Goal: Information Seeking & Learning: Learn about a topic

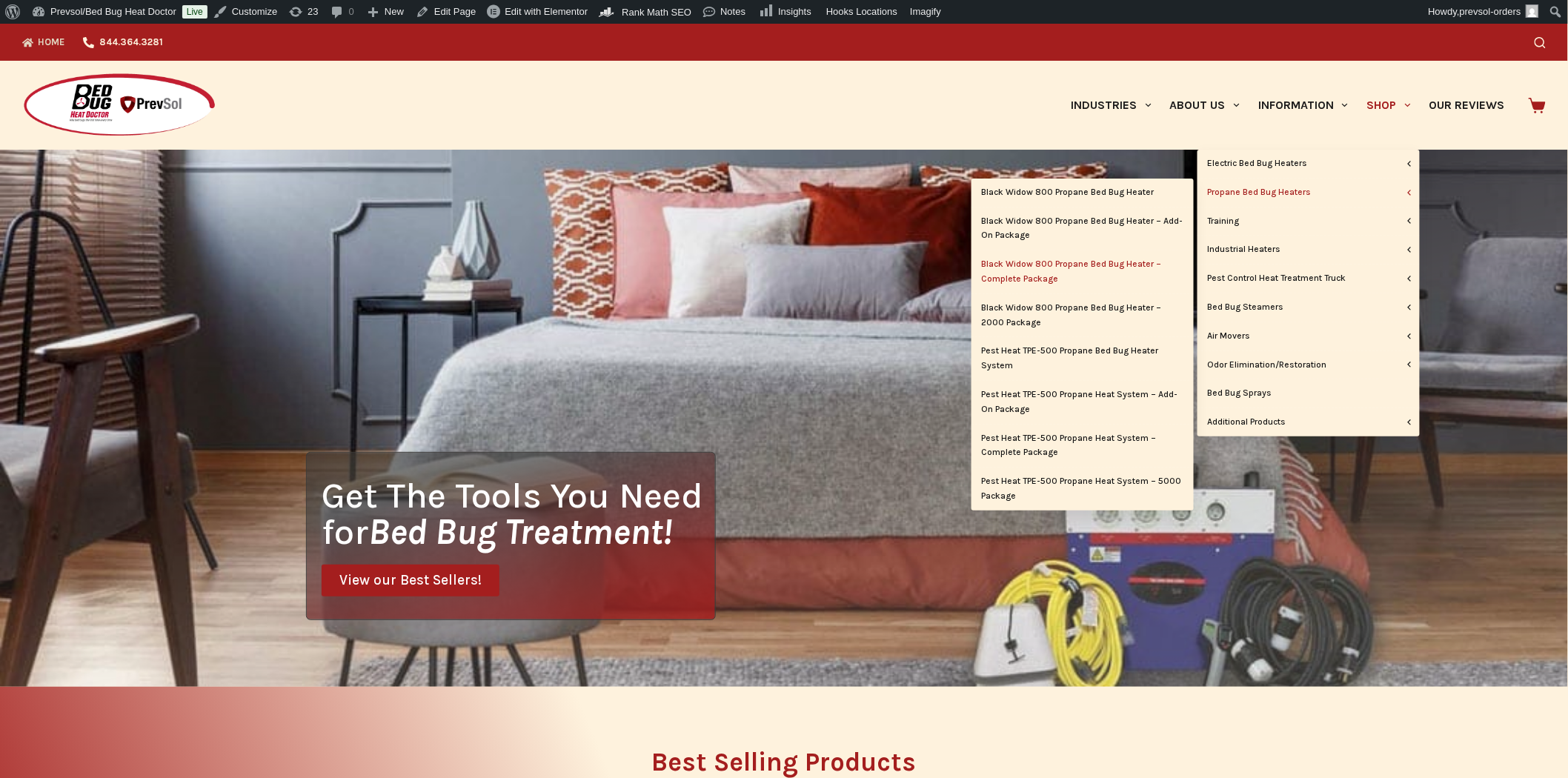
click at [1096, 261] on link "Black Widow 800 Propane Bed Bug Heater – Complete Package" at bounding box center [1082, 272] width 222 height 43
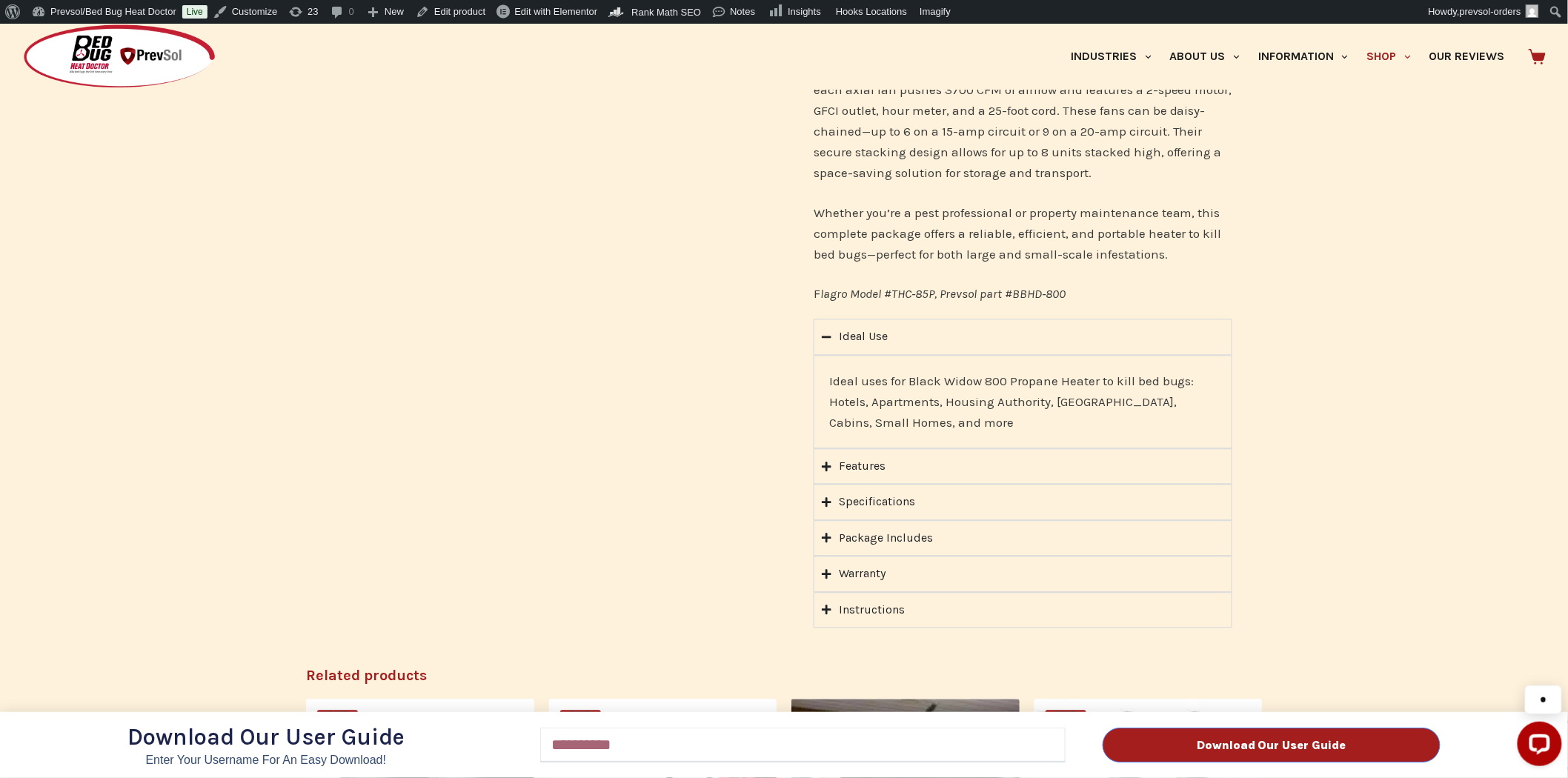
scroll to position [1152, 0]
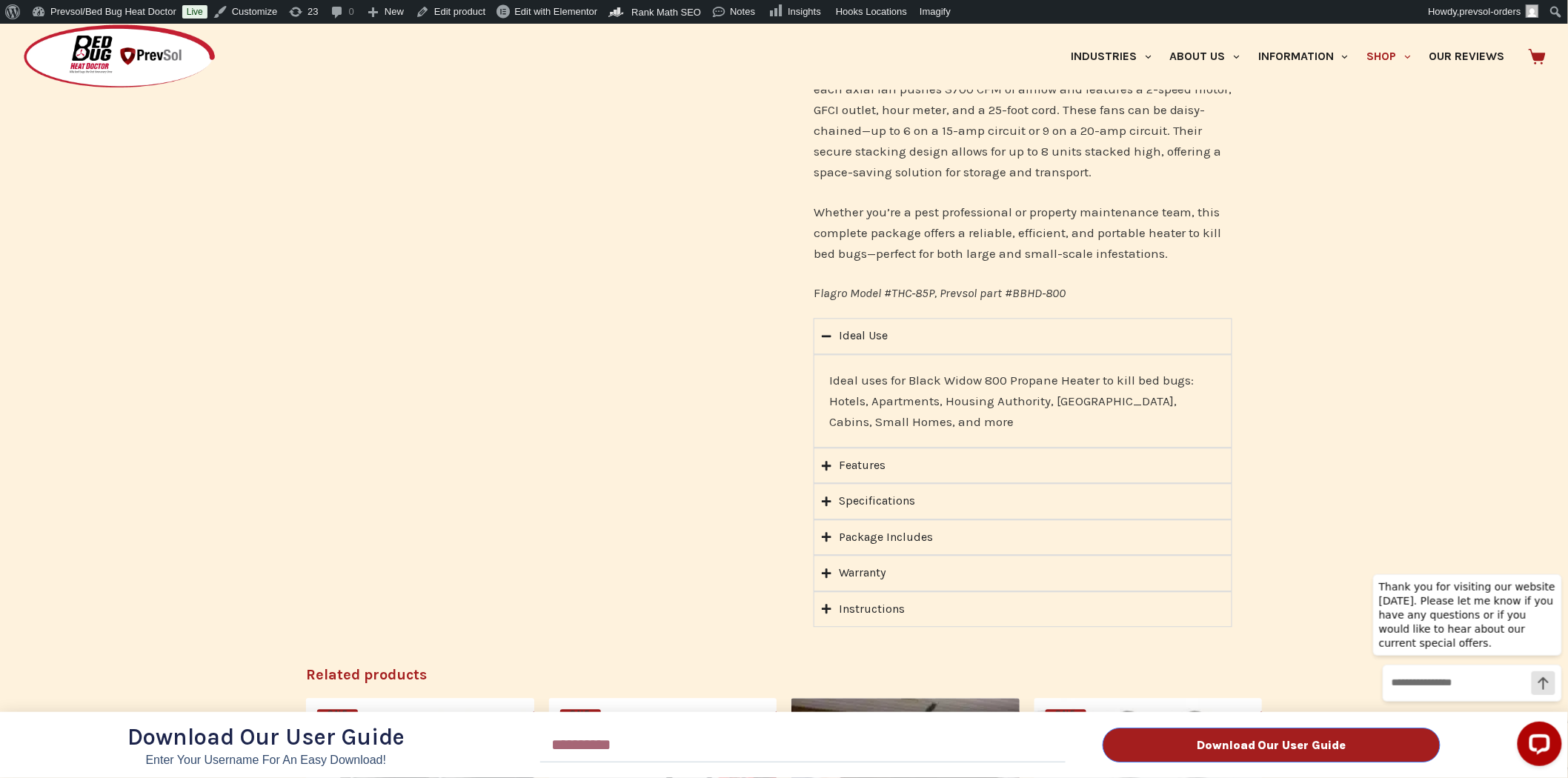
click at [823, 516] on div "Download Our User Guide Enter Your Username for an Easy Download! Email Downloa…" at bounding box center [784, 401] width 1568 height 754
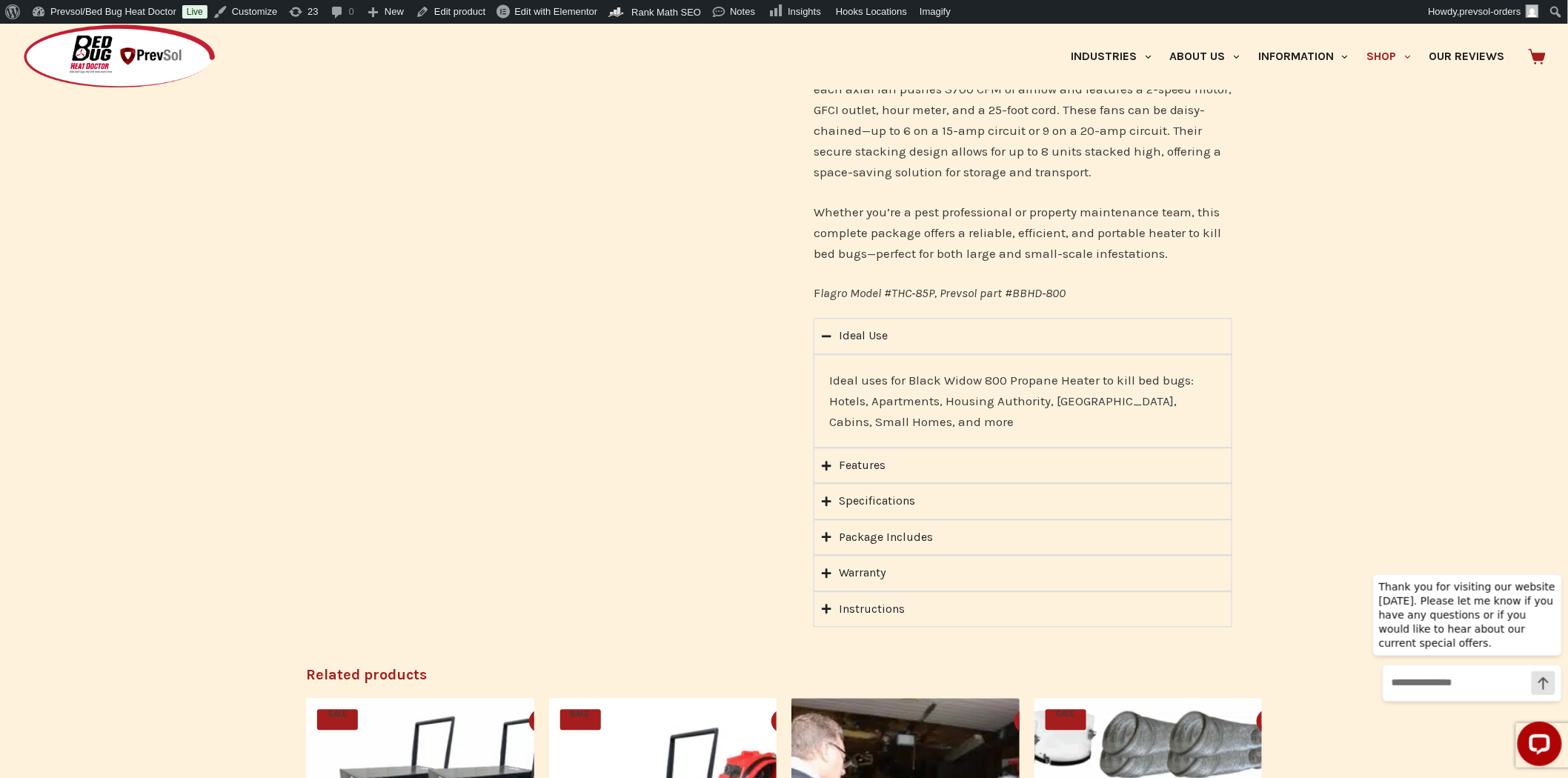
click at [825, 515] on div "Download Our User Guide Enter Your Username for an Easy Download! Email Downloa…" at bounding box center [784, 401] width 1568 height 754
click at [828, 532] on icon "Accordion. Open links with Enter or Space, close with Escape, and navigate with…" at bounding box center [827, 538] width 9 height 11
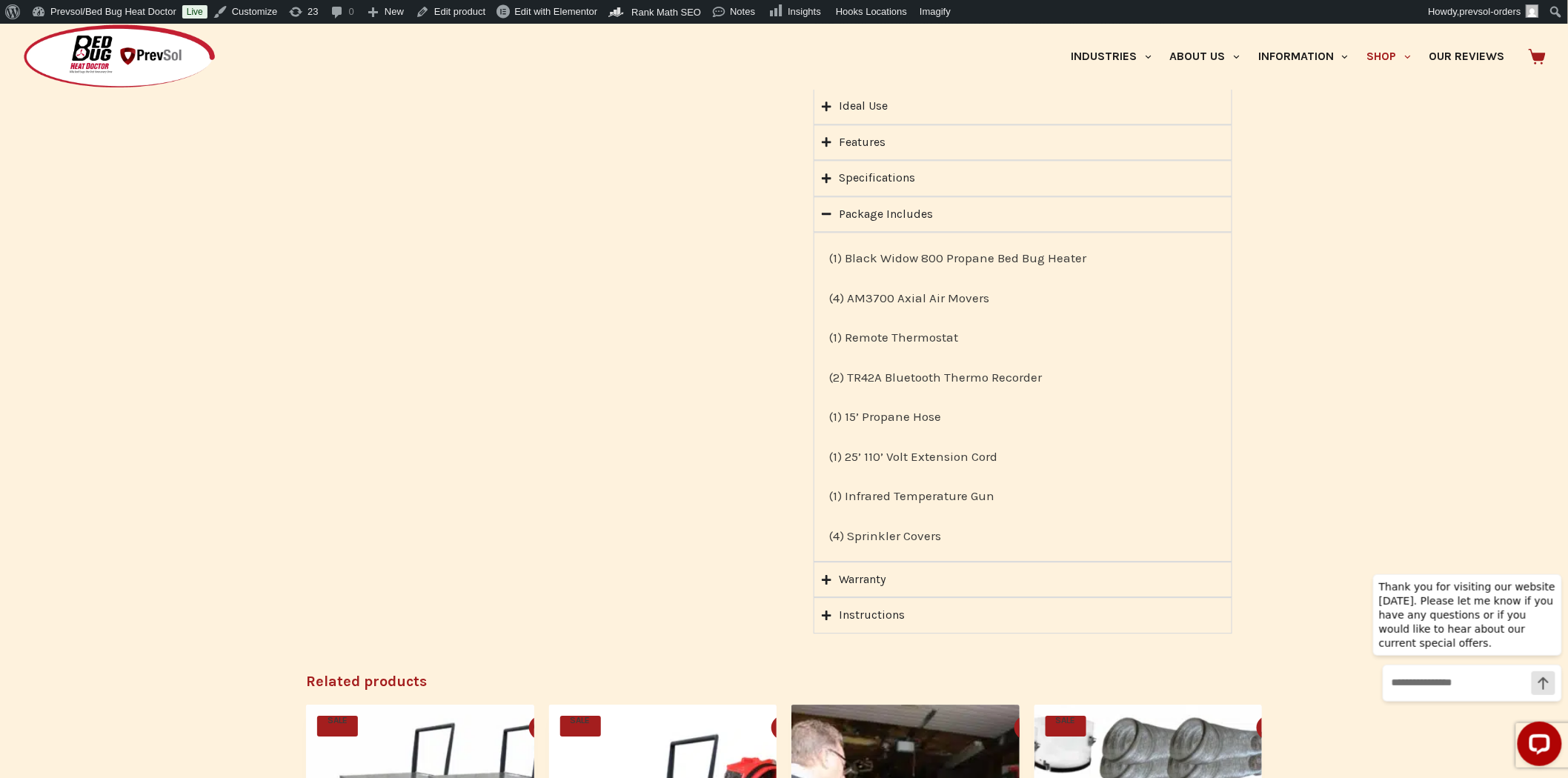
scroll to position [1399, 0]
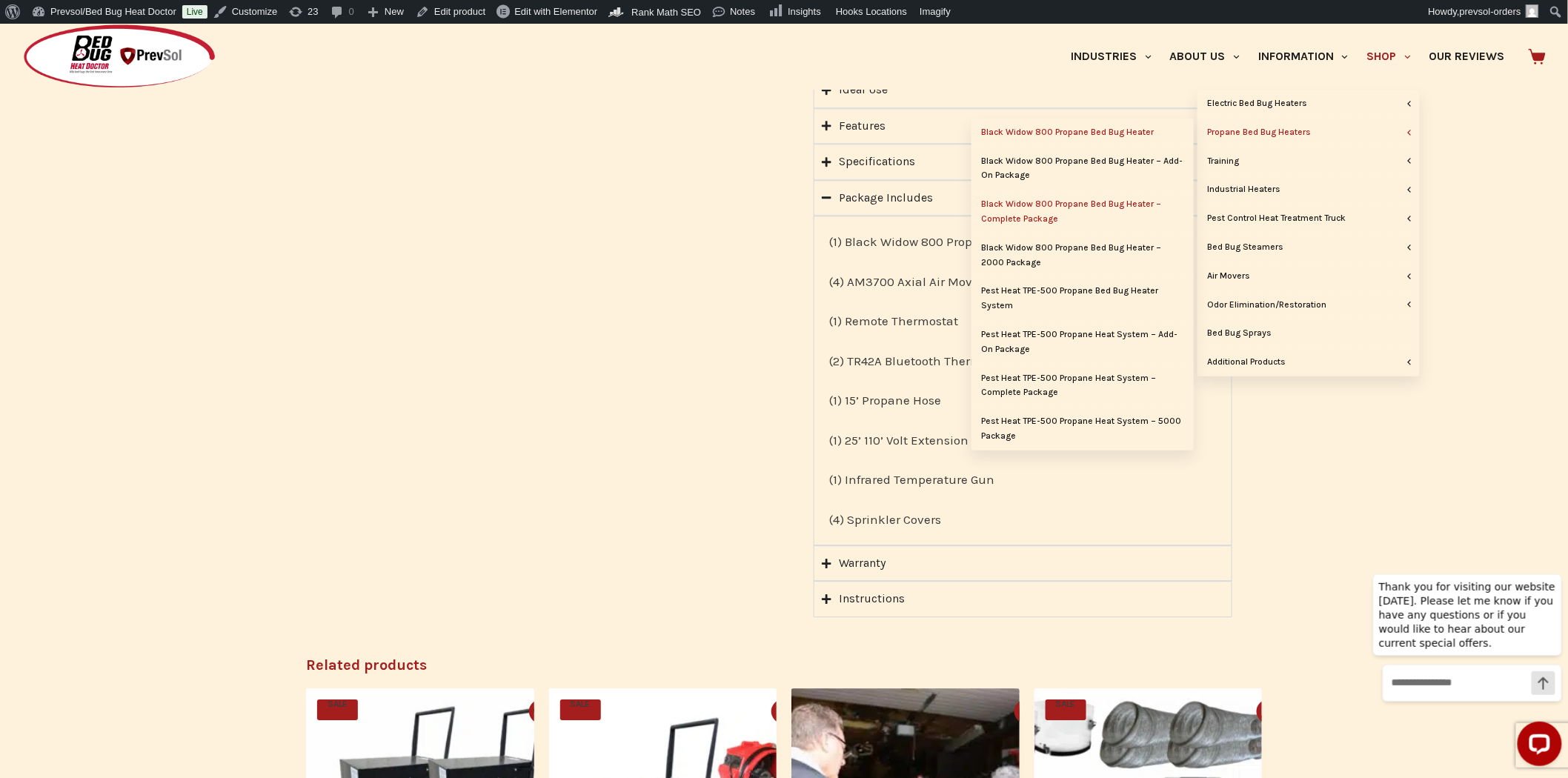
click at [1110, 134] on link "Black Widow 800 Propane Bed Bug Heater" at bounding box center [1082, 133] width 222 height 28
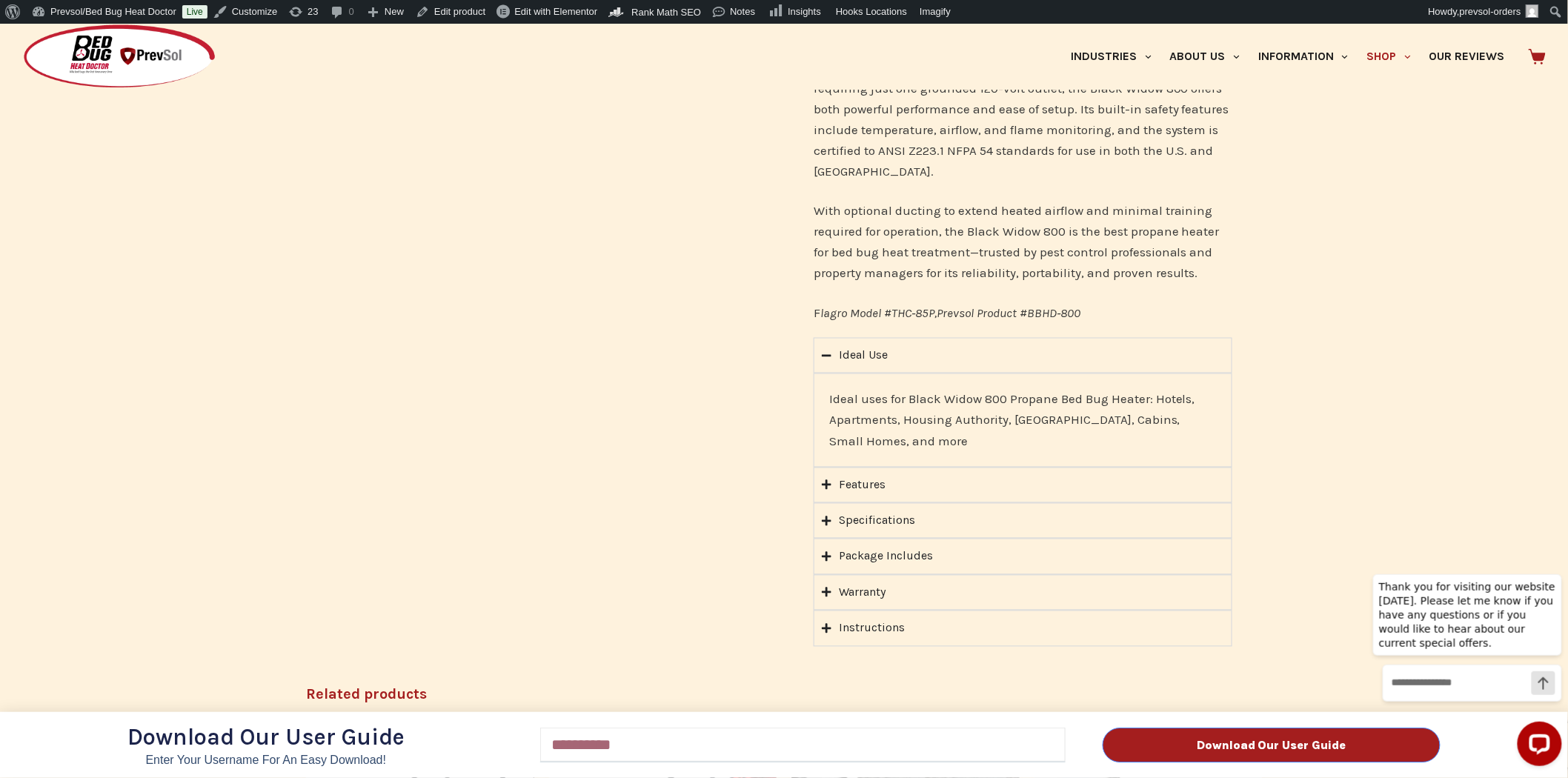
scroll to position [905, 0]
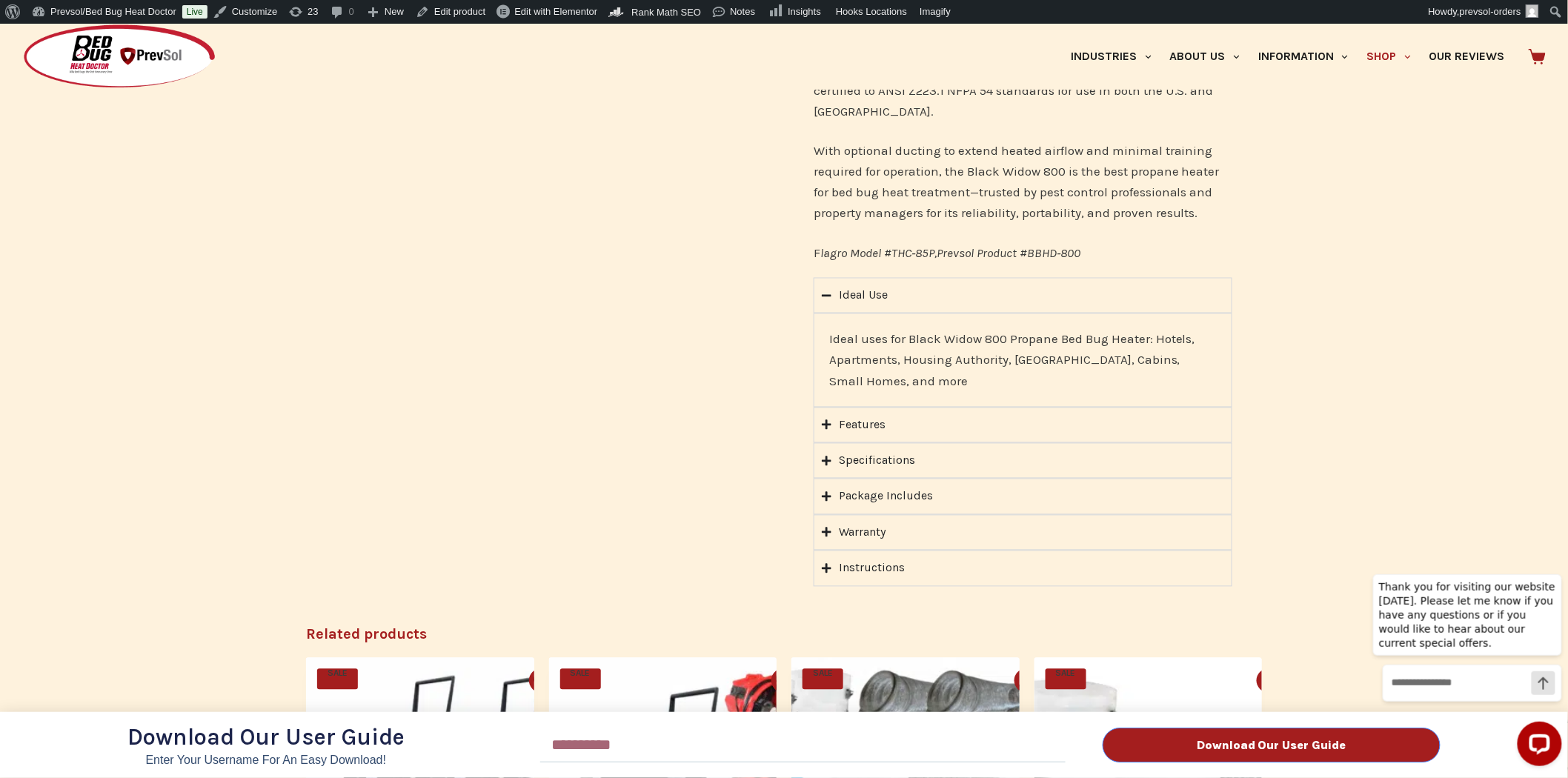
click at [820, 493] on div "Download Our User Guide Enter Your Username for an Easy Download! Email Downloa…" at bounding box center [784, 401] width 1568 height 754
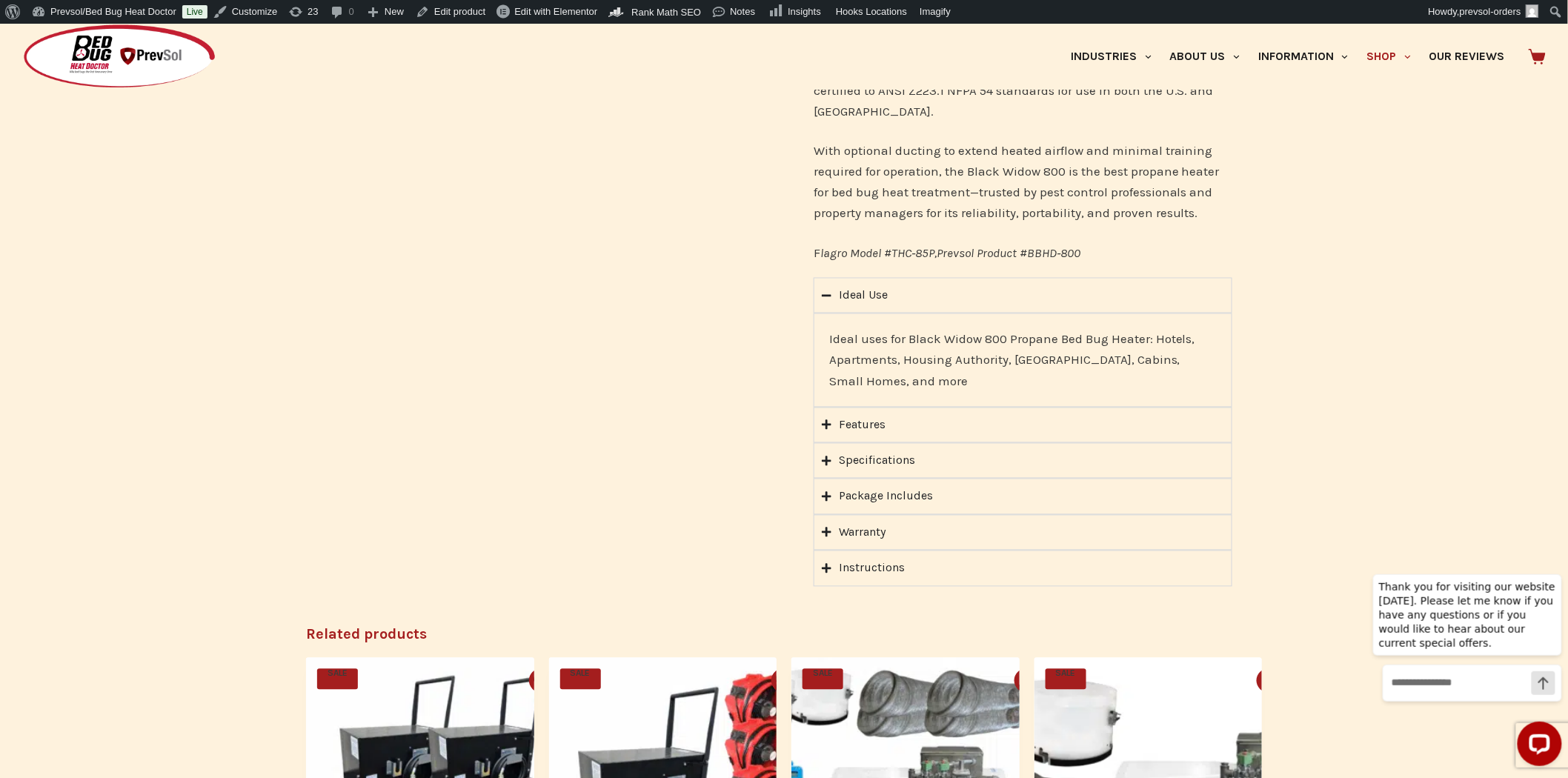
click at [826, 494] on icon "Accordion. Open links with Enter or Space, close with Escape, and navigate with…" at bounding box center [827, 497] width 9 height 11
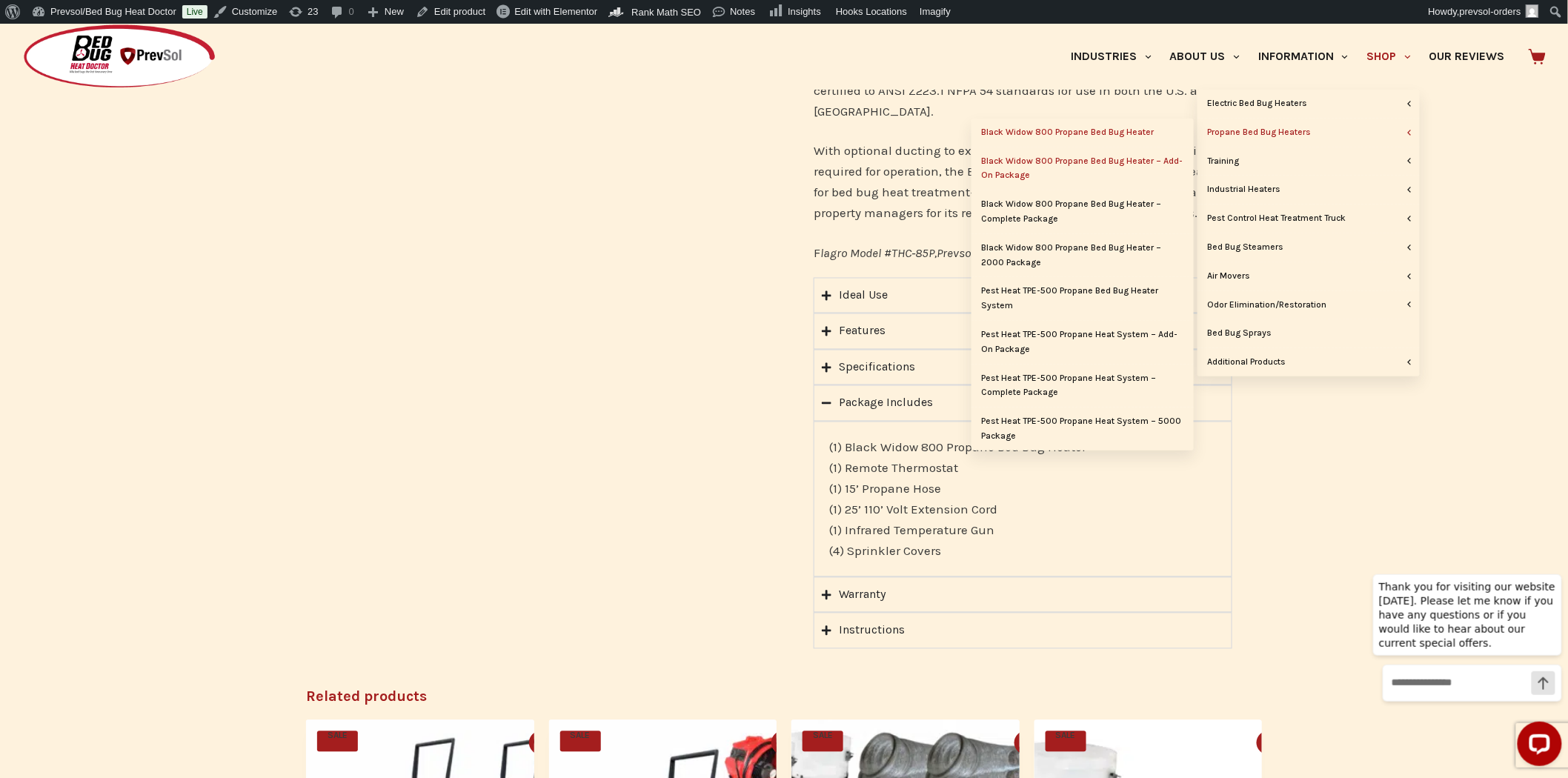
click at [1039, 158] on link "Black Widow 800 Propane Bed Bug Heater – Add-On Package" at bounding box center [1082, 168] width 222 height 43
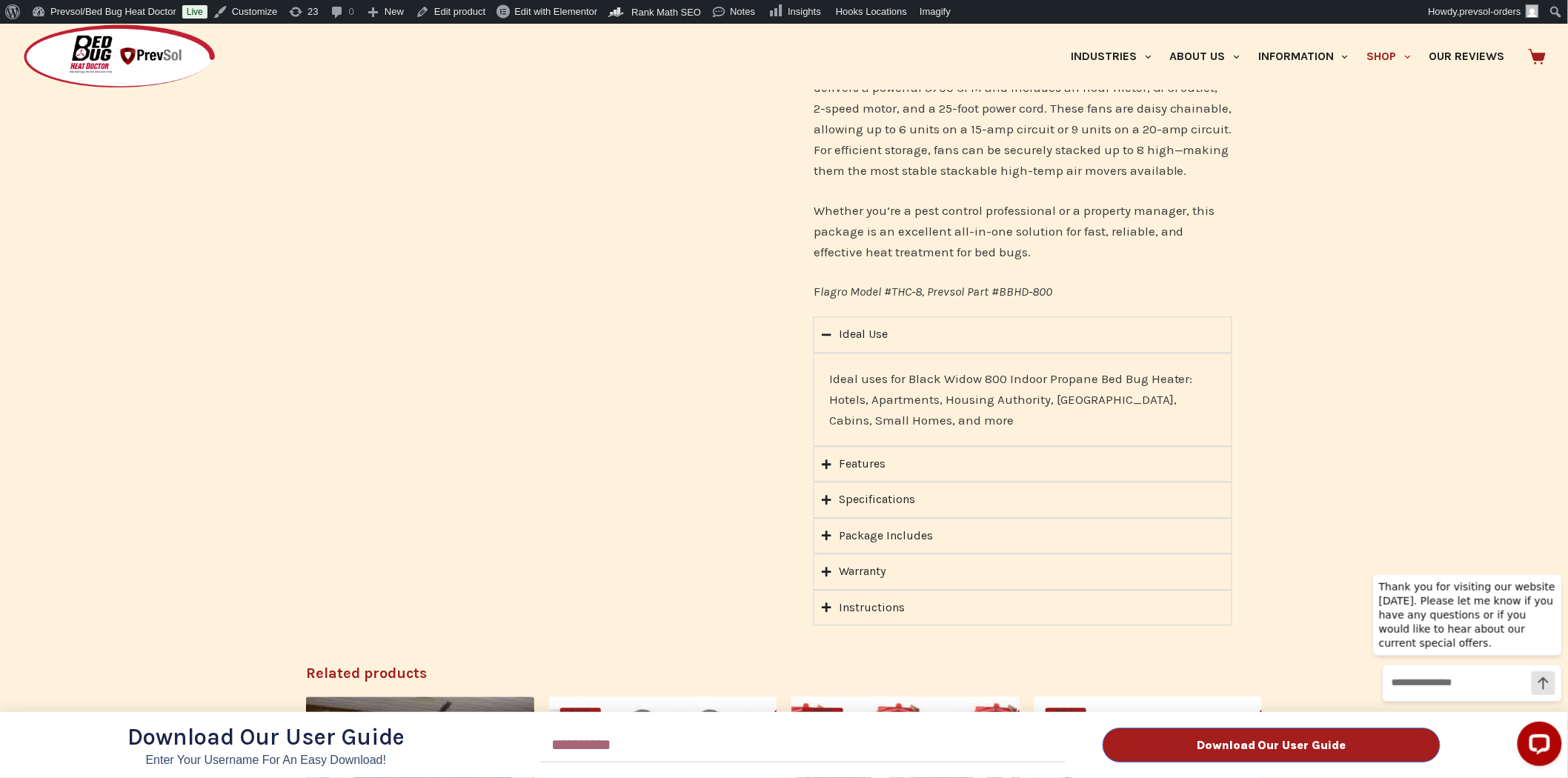
scroll to position [1399, 0]
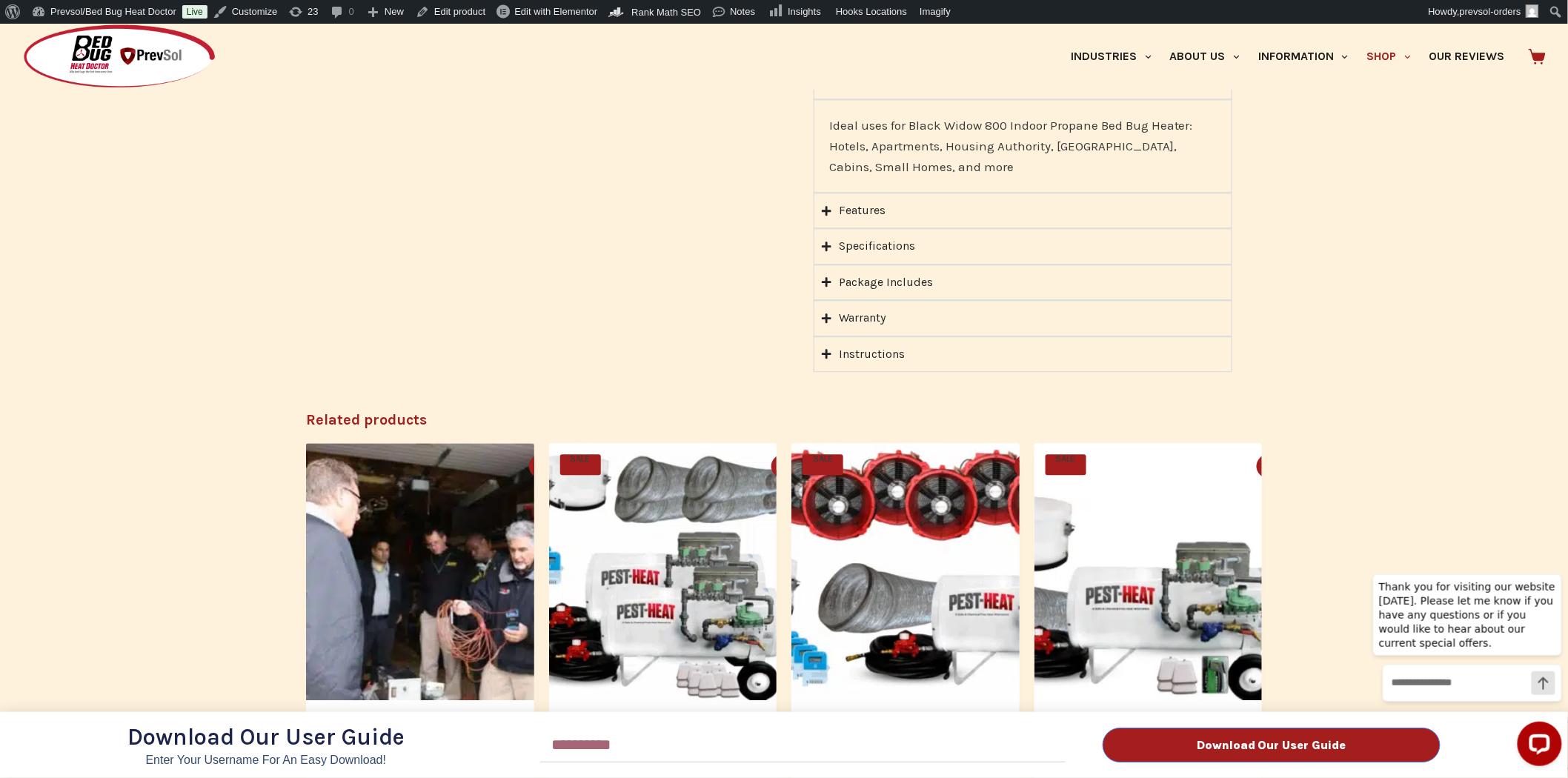
click at [828, 262] on div "Download Our User Guide Enter Your Username for an Easy Download! Email Downloa…" at bounding box center [784, 401] width 1568 height 754
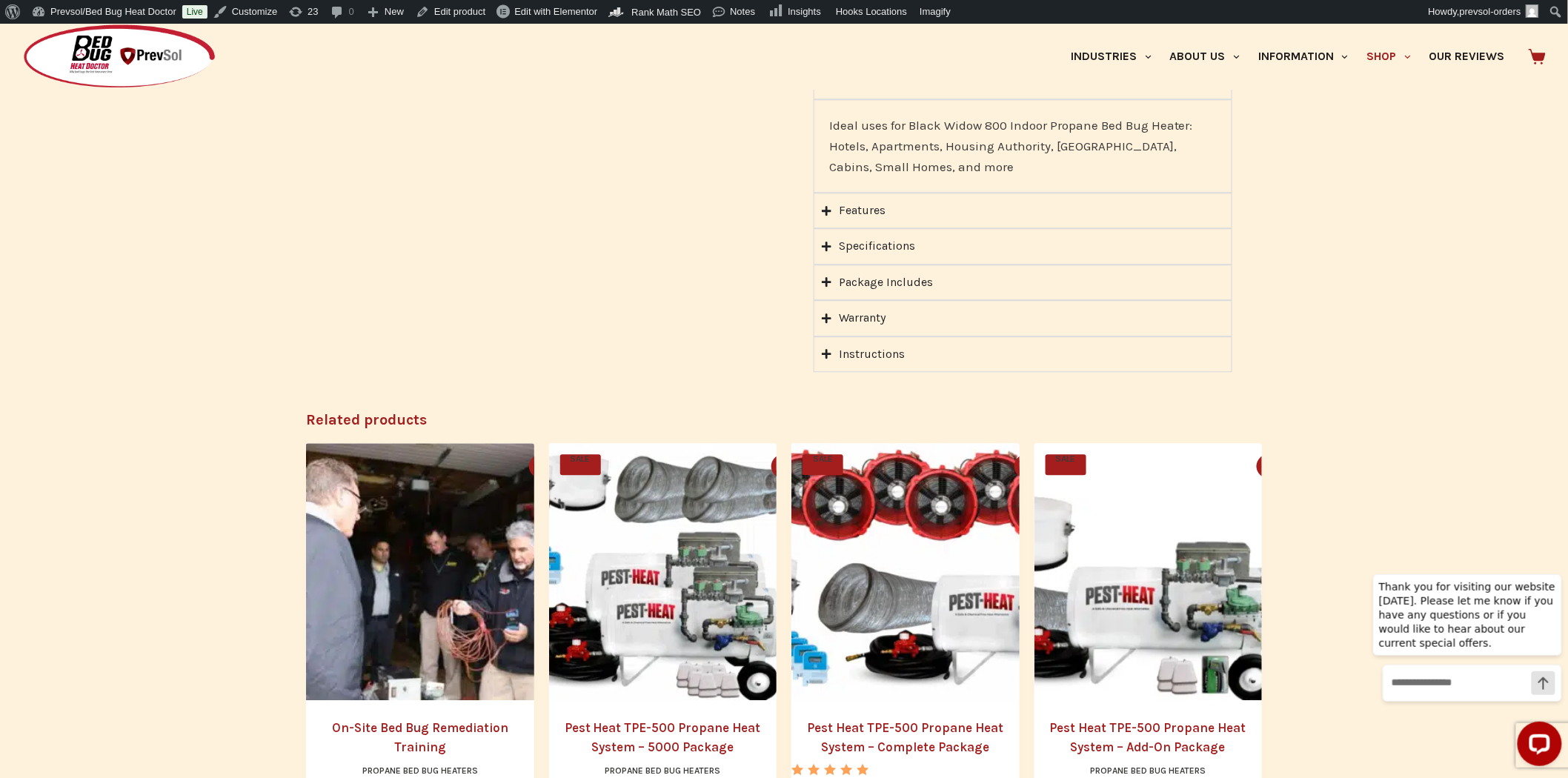
click at [828, 277] on icon "Accordion. Open links with Enter or Space, close with Escape, and navigate with…" at bounding box center [827, 281] width 9 height 9
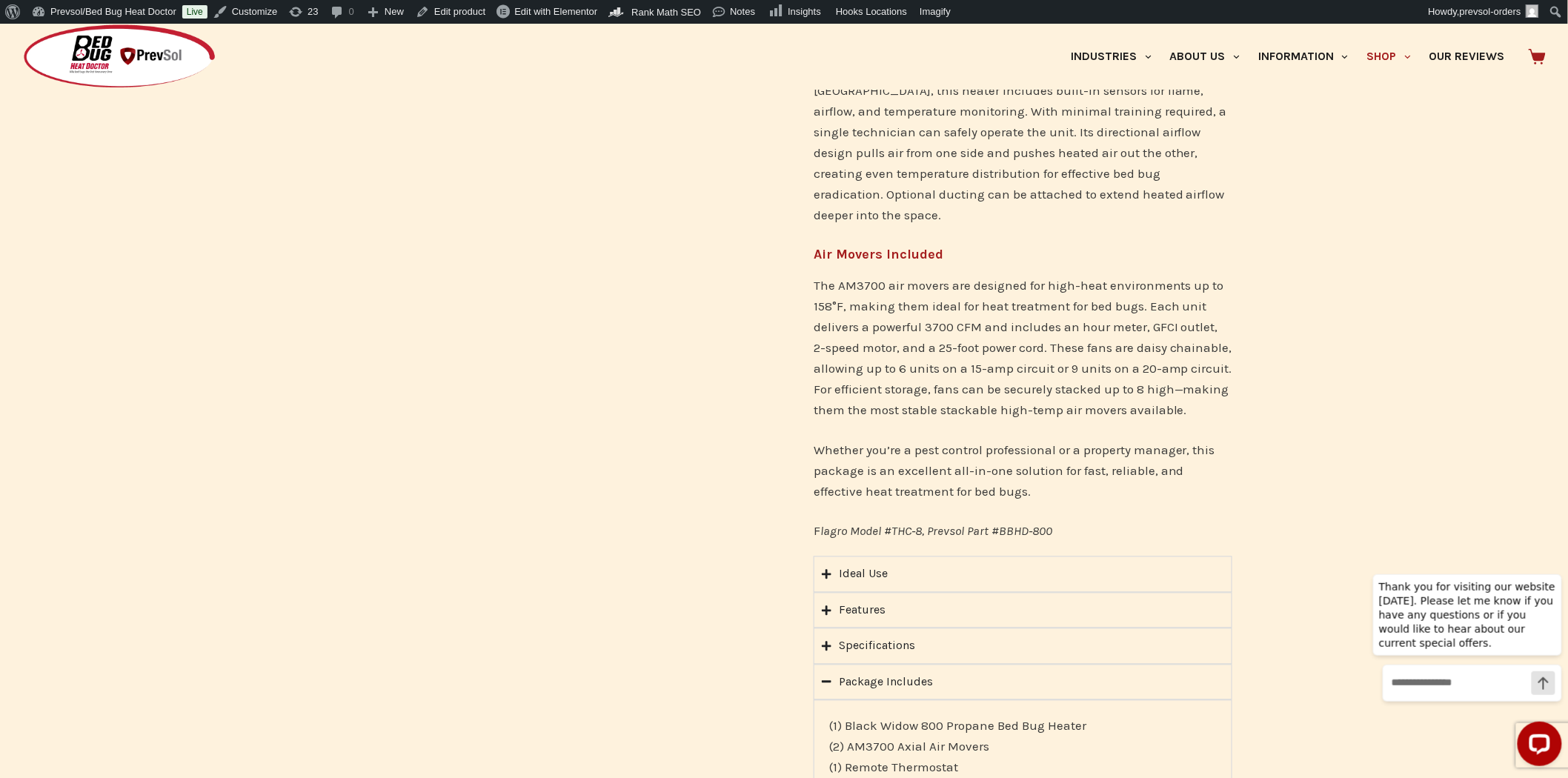
scroll to position [493, 0]
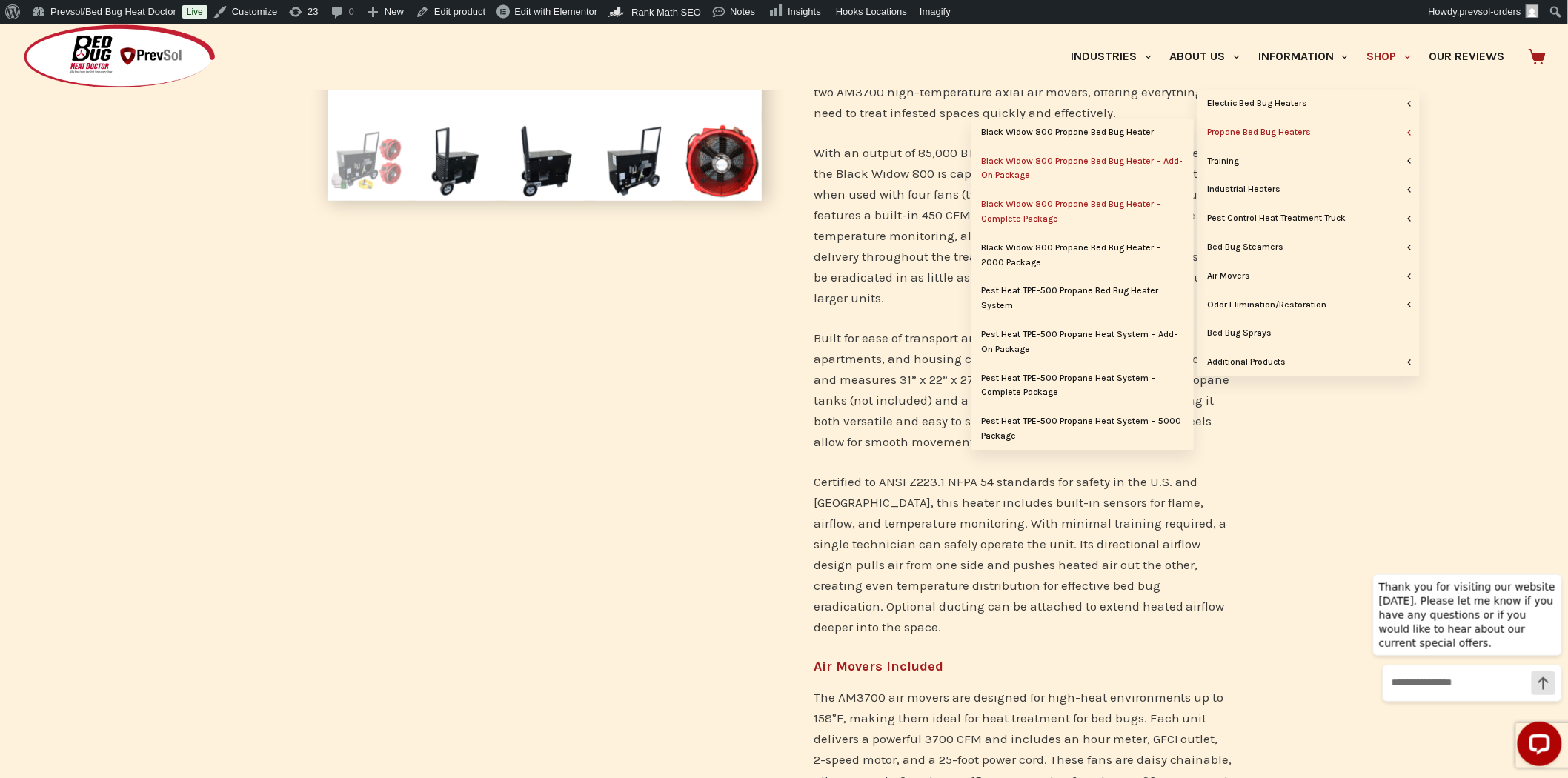
click at [1109, 204] on link "Black Widow 800 Propane Bed Bug Heater – Complete Package" at bounding box center [1082, 212] width 222 height 43
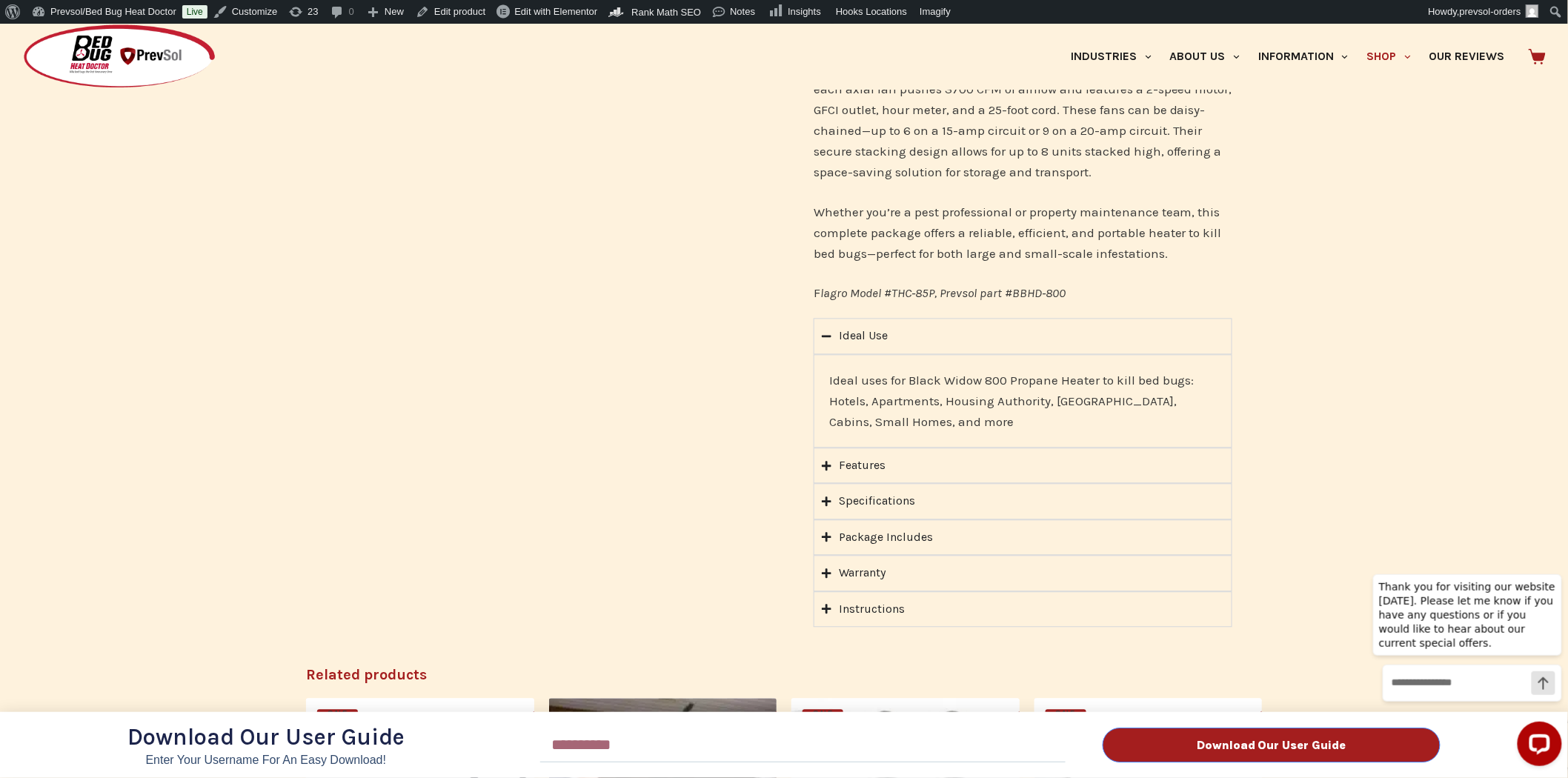
click at [825, 513] on div "Download Our User Guide Enter Your Username for an Easy Download! Email Downloa…" at bounding box center [784, 401] width 1568 height 754
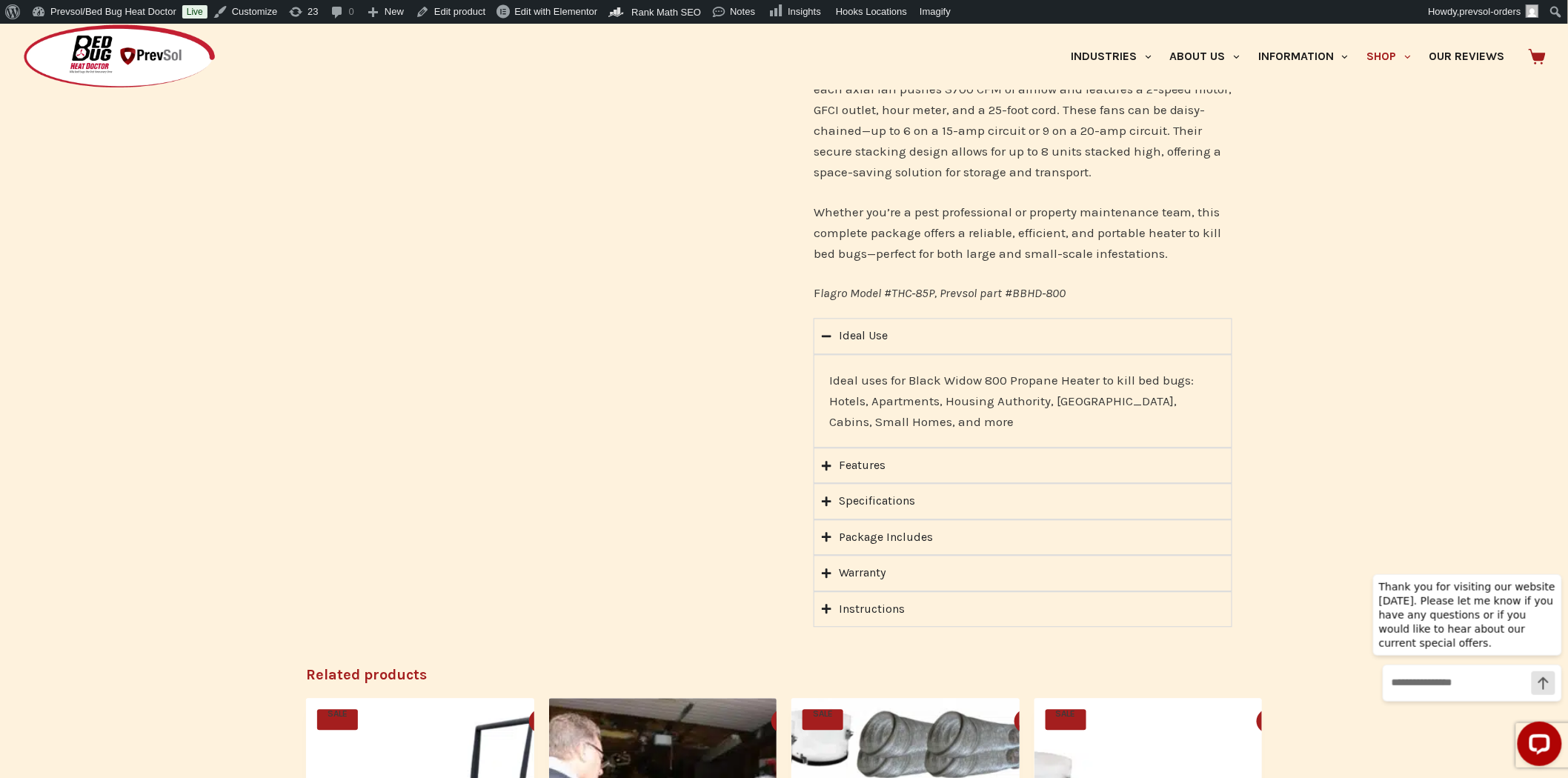
click at [827, 533] on icon "Accordion. Open links with Enter or Space, close with Escape, and navigate with…" at bounding box center [827, 538] width 9 height 9
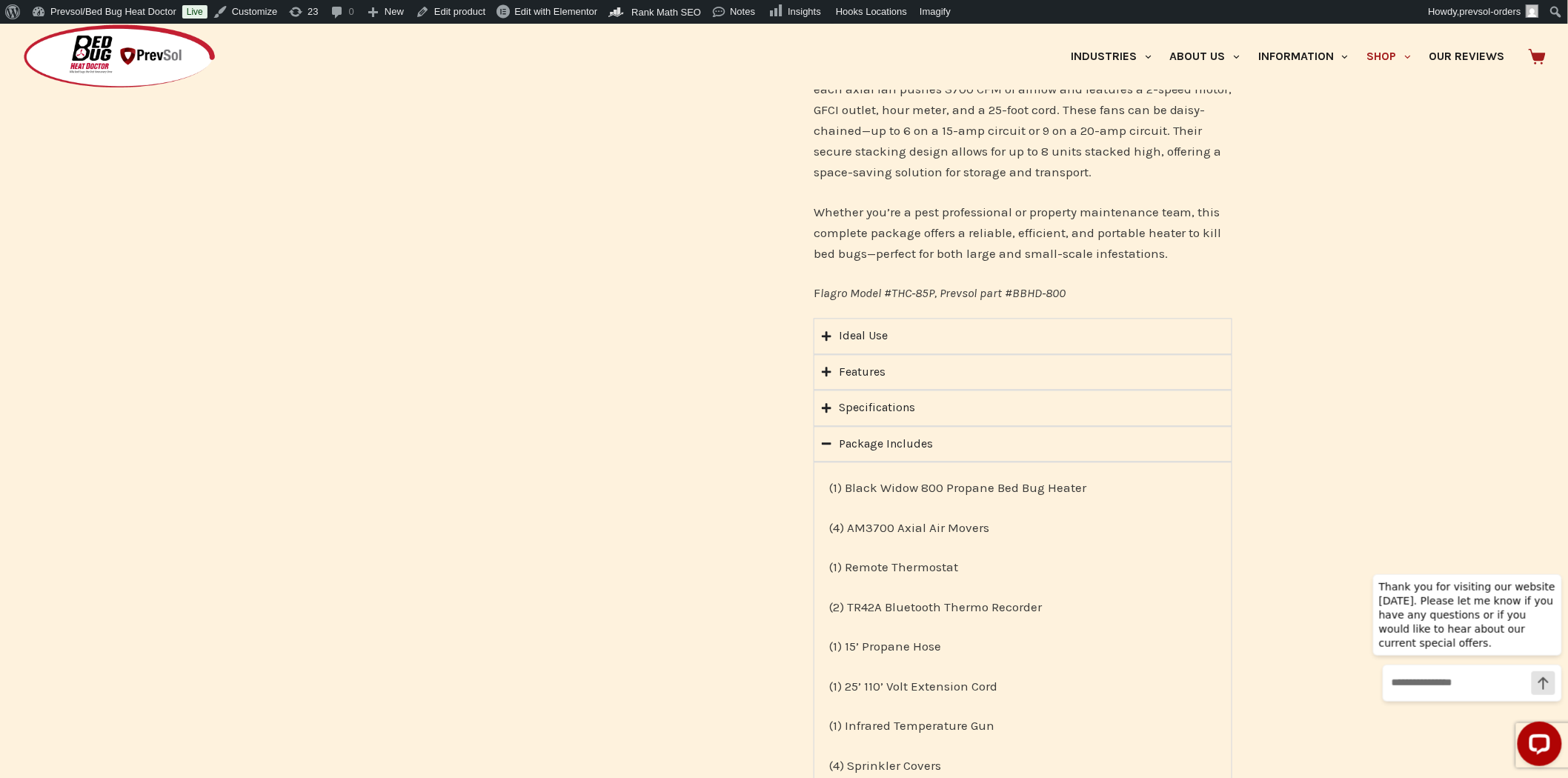
scroll to position [1234, 0]
